Goal: Task Accomplishment & Management: Manage account settings

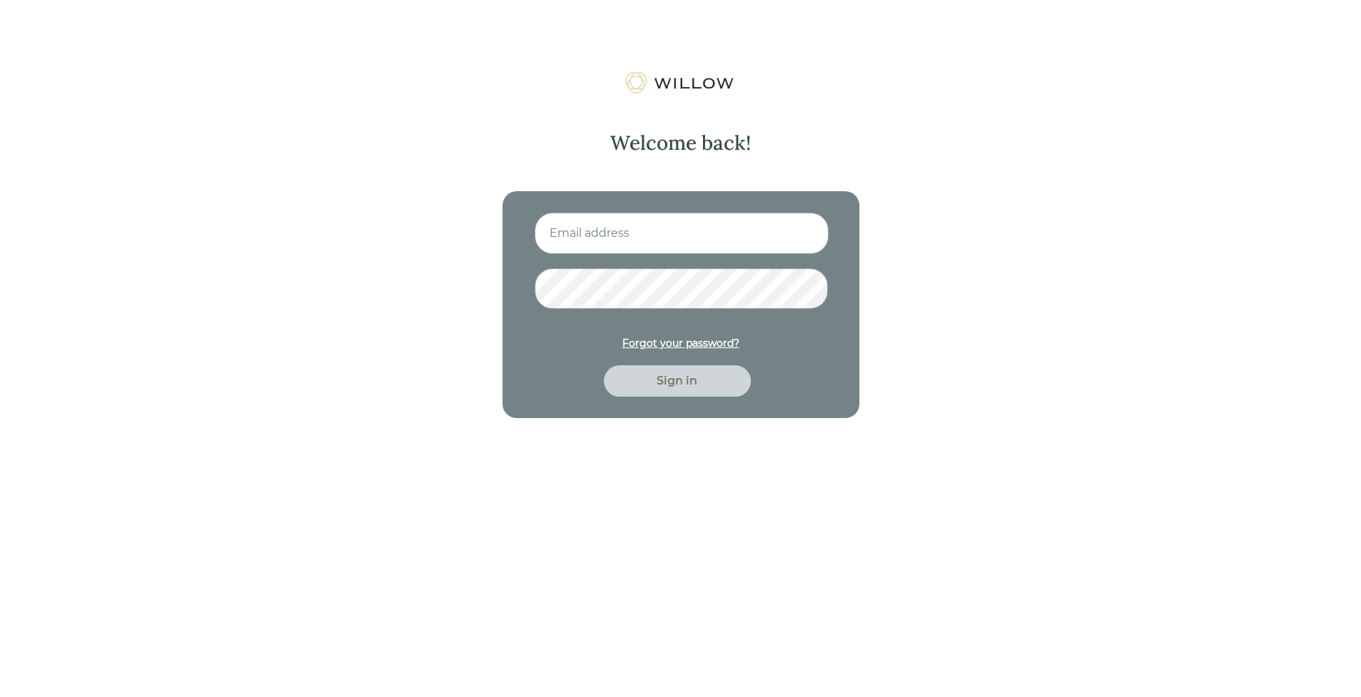
click at [643, 235] on input at bounding box center [681, 233] width 294 height 41
type input "[EMAIL_ADDRESS][PERSON_NAME][DOMAIN_NAME]"
click at [604, 365] on button "Sign in" at bounding box center [677, 380] width 147 height 31
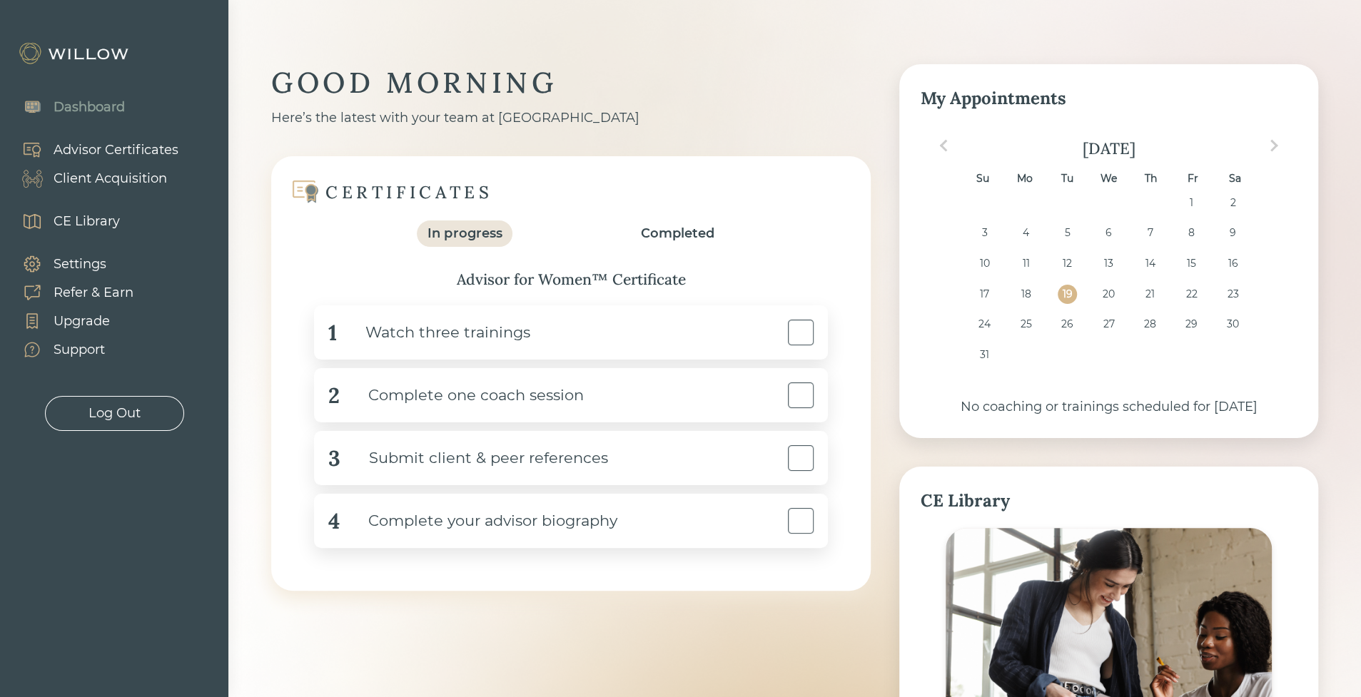
click at [124, 178] on div "Client Acquisition" at bounding box center [110, 178] width 113 height 19
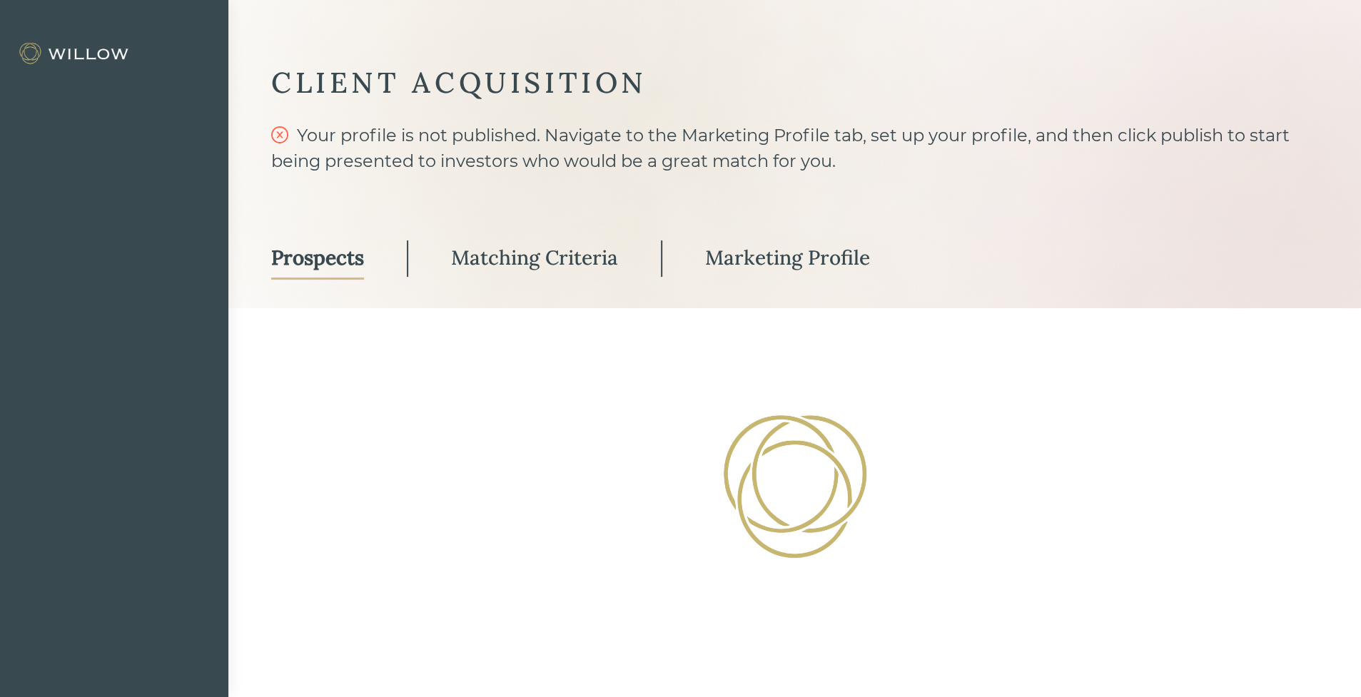
select select "3"
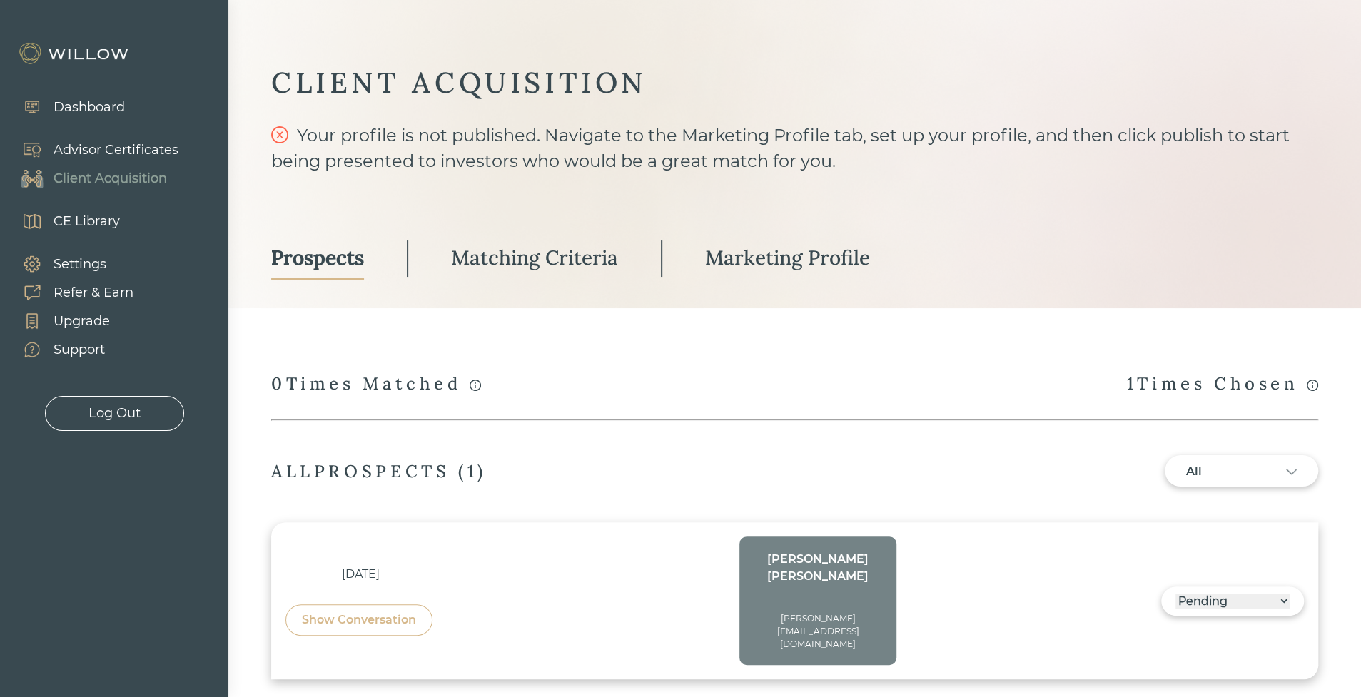
click at [124, 178] on div "Client Acquisition" at bounding box center [110, 178] width 113 height 19
click at [731, 255] on div "Marketing Profile" at bounding box center [787, 258] width 165 height 26
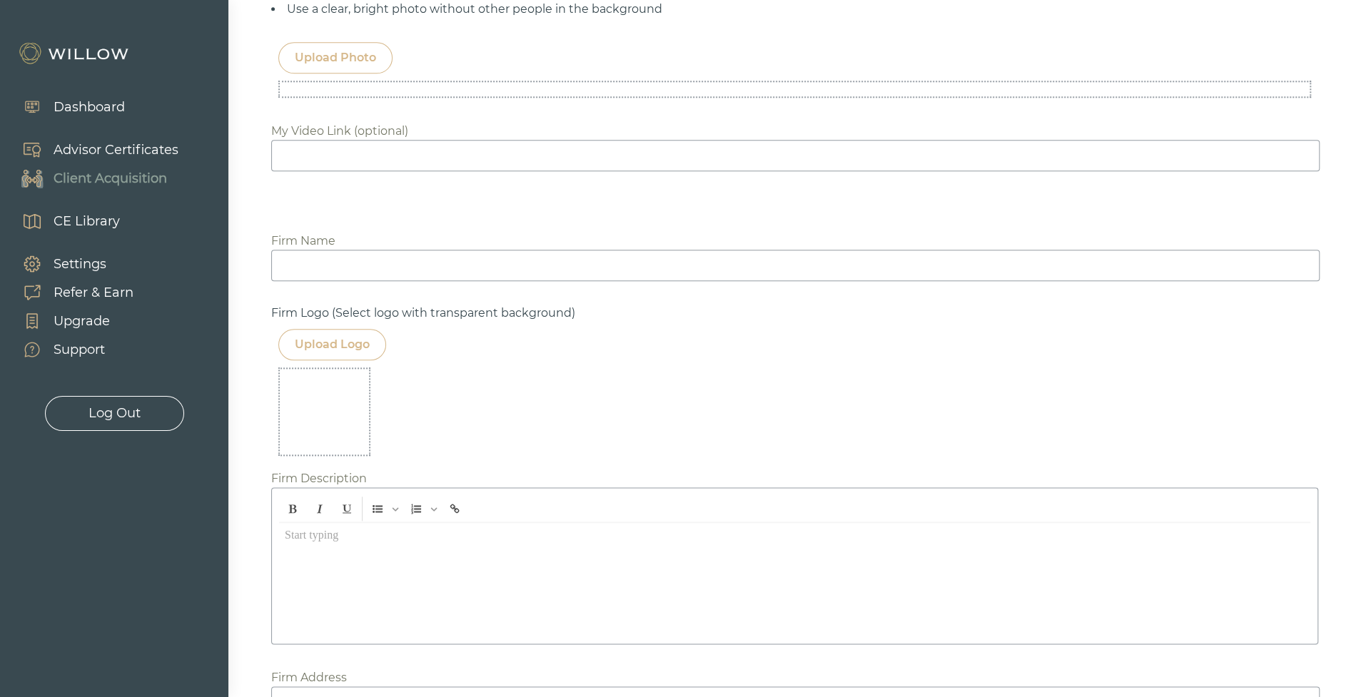
scroll to position [1131, 0]
